Goal: Task Accomplishment & Management: Manage account settings

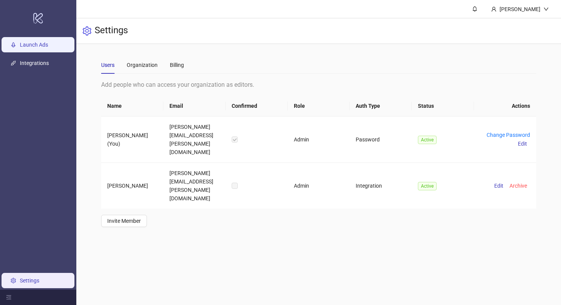
click at [43, 45] on link "Launch Ads" at bounding box center [34, 45] width 28 height 6
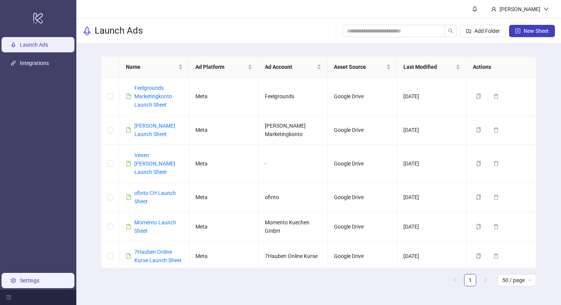
click at [39, 281] on link "Settings" at bounding box center [29, 280] width 19 height 6
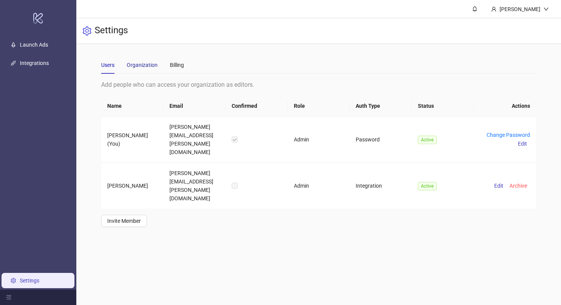
click at [145, 64] on div "Organization" at bounding box center [142, 65] width 31 height 8
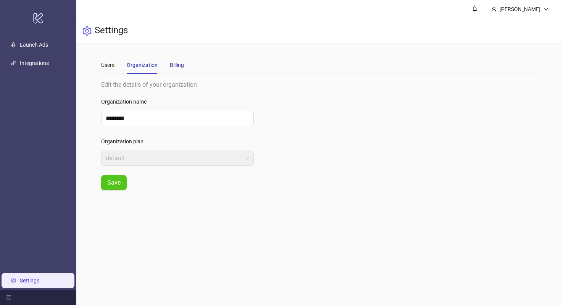
click at [178, 64] on div "Billing" at bounding box center [177, 65] width 14 height 8
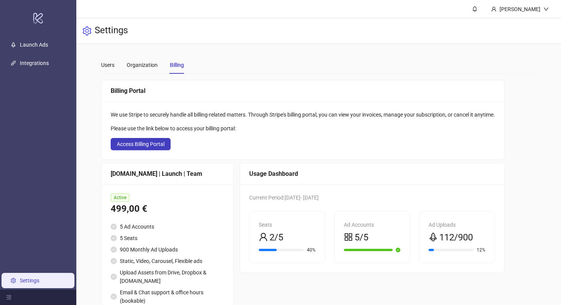
click at [119, 69] on div "Users Organization Billing" at bounding box center [142, 65] width 83 height 18
click at [109, 66] on div "Users" at bounding box center [107, 65] width 13 height 8
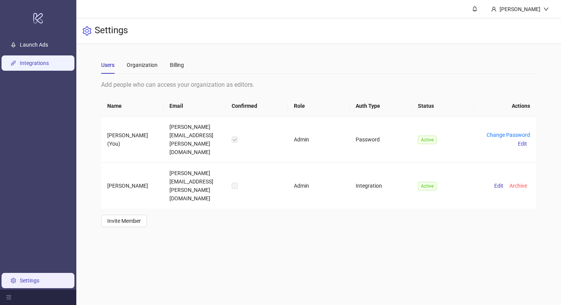
click at [39, 64] on link "Integrations" at bounding box center [34, 63] width 29 height 6
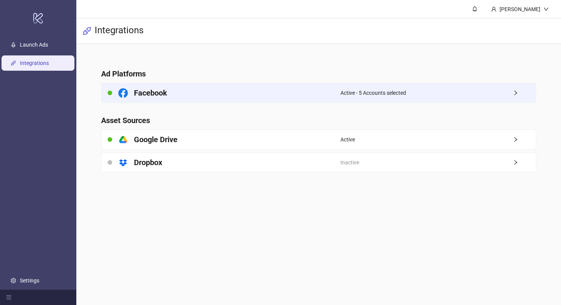
click at [209, 96] on div "Facebook" at bounding box center [221, 92] width 239 height 19
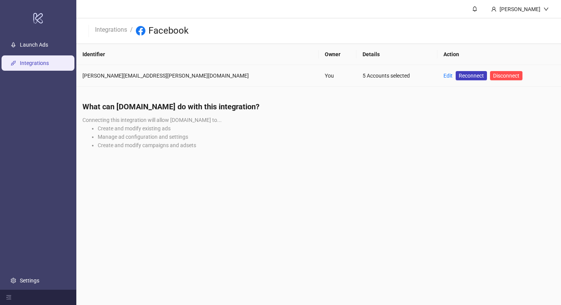
click at [363, 77] on div "5 Accounts selected" at bounding box center [397, 75] width 69 height 8
click at [215, 82] on td "[PERSON_NAME][EMAIL_ADDRESS][PERSON_NAME][DOMAIN_NAME]" at bounding box center [197, 76] width 242 height 22
click at [138, 77] on div "[PERSON_NAME][EMAIL_ADDRESS][PERSON_NAME][DOMAIN_NAME]" at bounding box center [197, 75] width 230 height 8
click at [443, 79] on div "Edit" at bounding box center [447, 75] width 9 height 8
click at [443, 74] on link "Edit" at bounding box center [447, 76] width 9 height 6
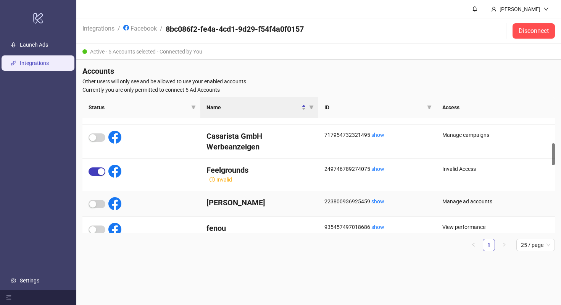
scroll to position [132, 0]
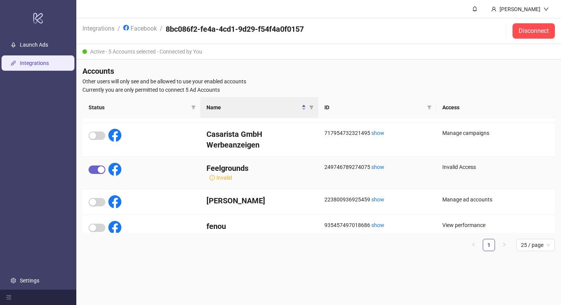
click at [95, 167] on span "button" at bounding box center [97, 169] width 17 height 8
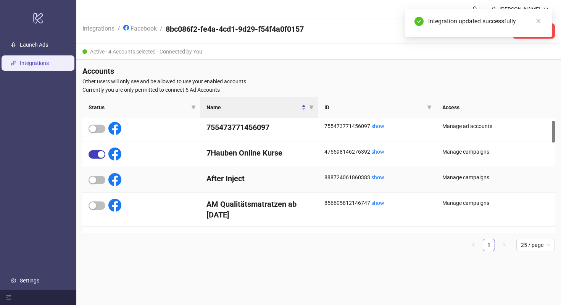
scroll to position [0, 0]
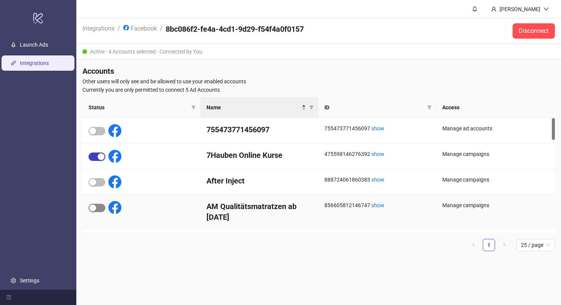
click at [95, 206] on div "button" at bounding box center [92, 207] width 7 height 7
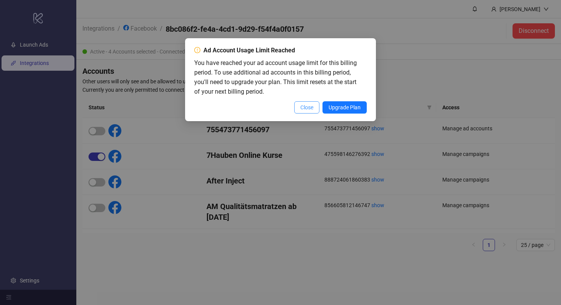
click at [300, 108] on span "Close" at bounding box center [306, 107] width 13 height 6
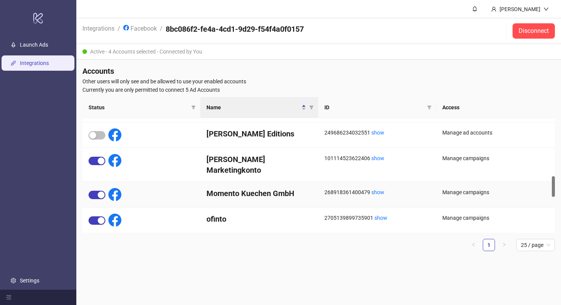
scroll to position [319, 0]
click at [96, 191] on span "button" at bounding box center [97, 195] width 17 height 8
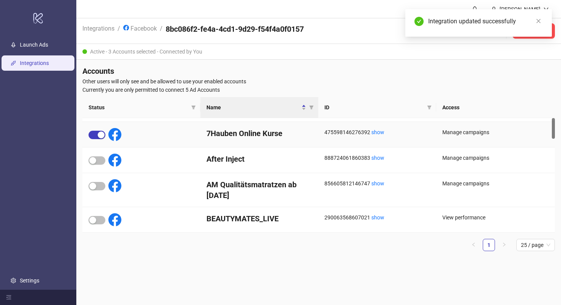
scroll to position [0, 0]
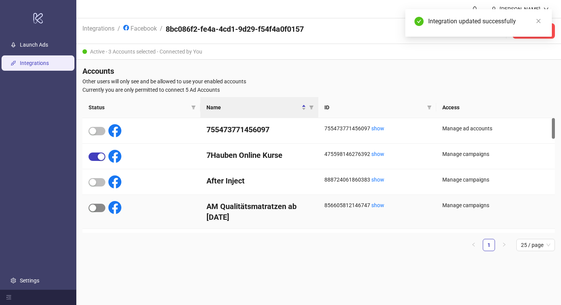
click at [100, 208] on span "button" at bounding box center [97, 207] width 17 height 8
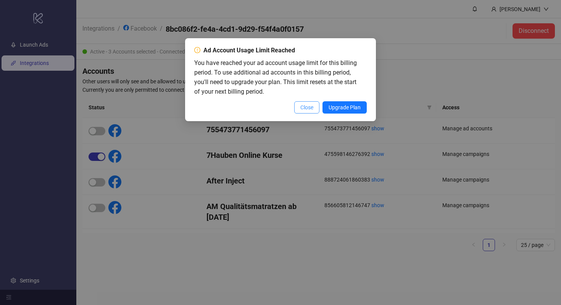
click at [297, 107] on button "Close" at bounding box center [306, 107] width 25 height 12
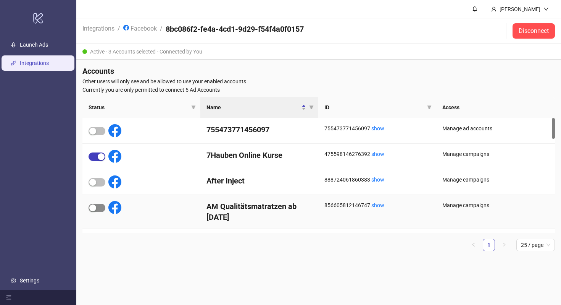
click at [102, 208] on span "button" at bounding box center [97, 207] width 17 height 8
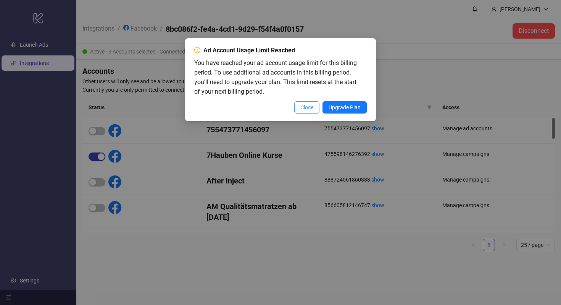
click at [300, 105] on span "Close" at bounding box center [306, 107] width 13 height 6
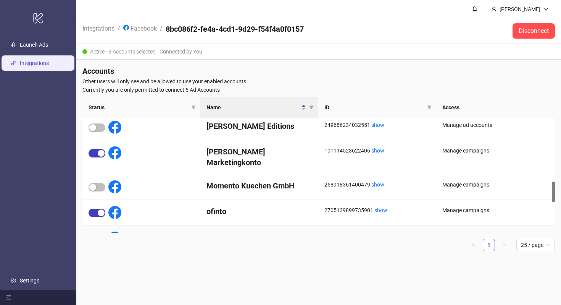
scroll to position [299, 0]
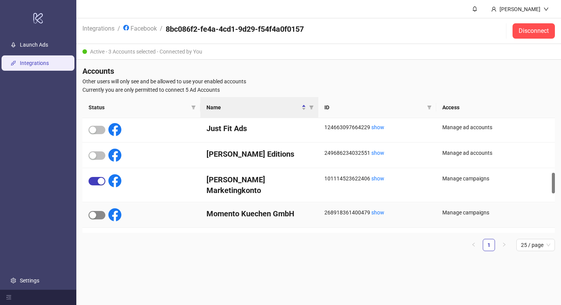
click at [98, 211] on span "button" at bounding box center [97, 215] width 17 height 8
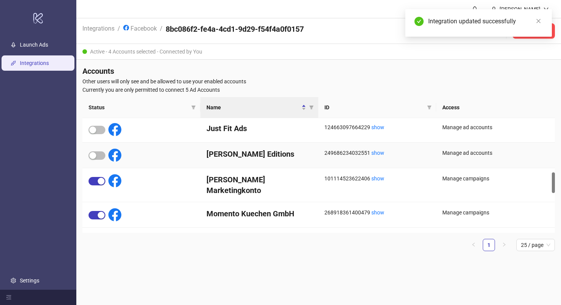
scroll to position [285, 0]
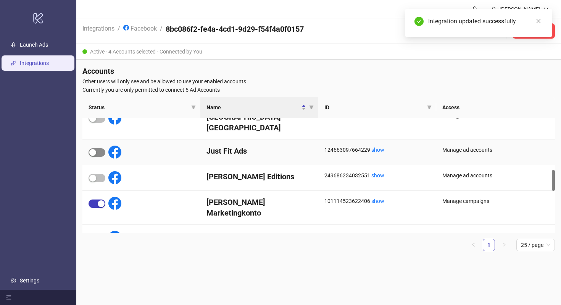
click at [99, 148] on span "button" at bounding box center [97, 152] width 17 height 8
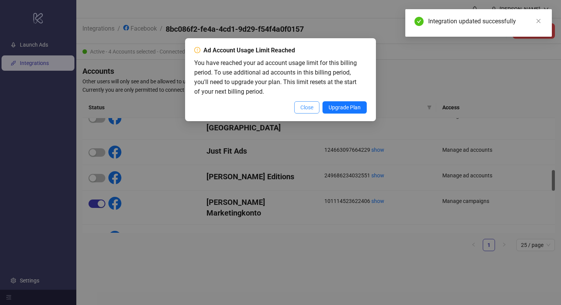
click at [304, 108] on span "Close" at bounding box center [306, 107] width 13 height 6
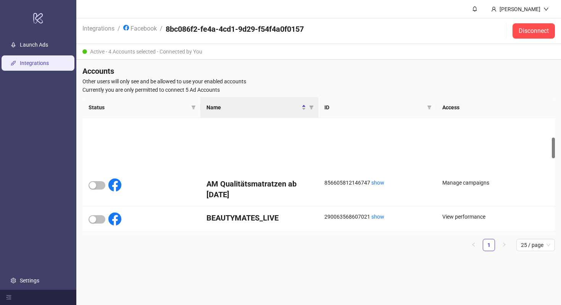
scroll to position [0, 0]
